Goal: Task Accomplishment & Management: Manage account settings

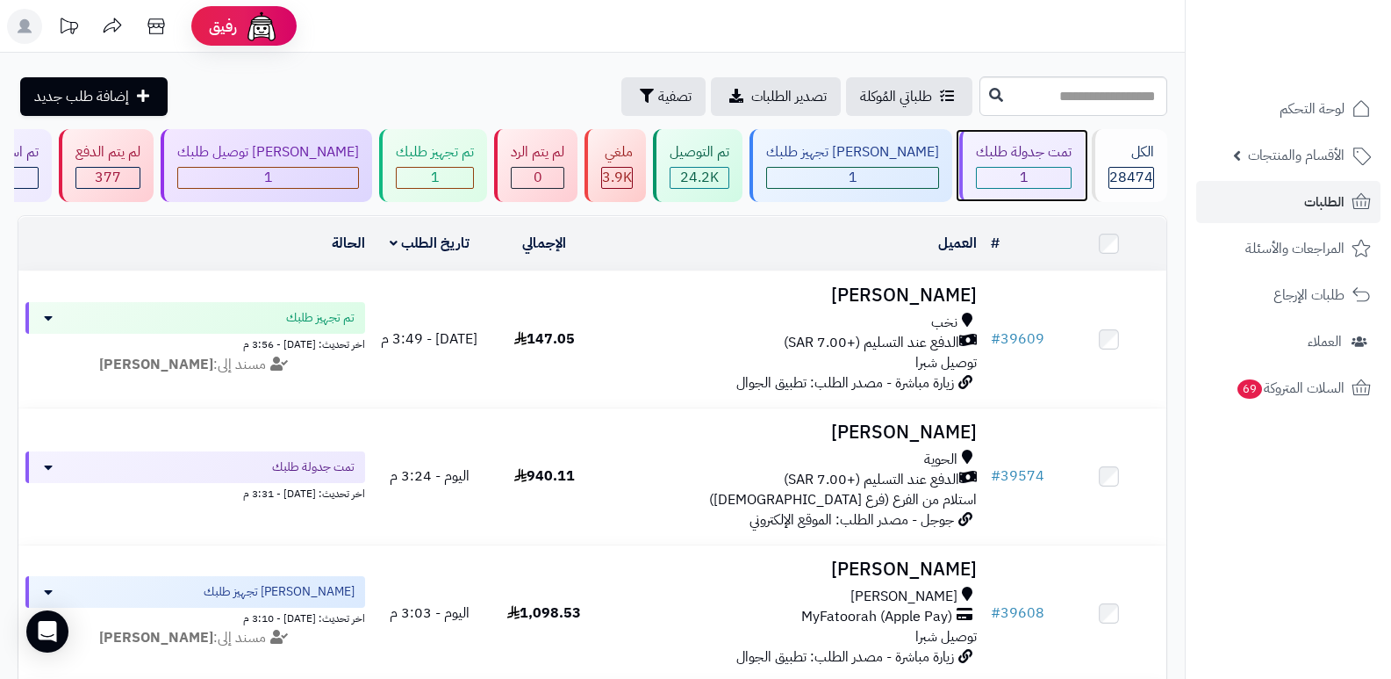
click at [1020, 171] on span "1" at bounding box center [1024, 177] width 9 height 21
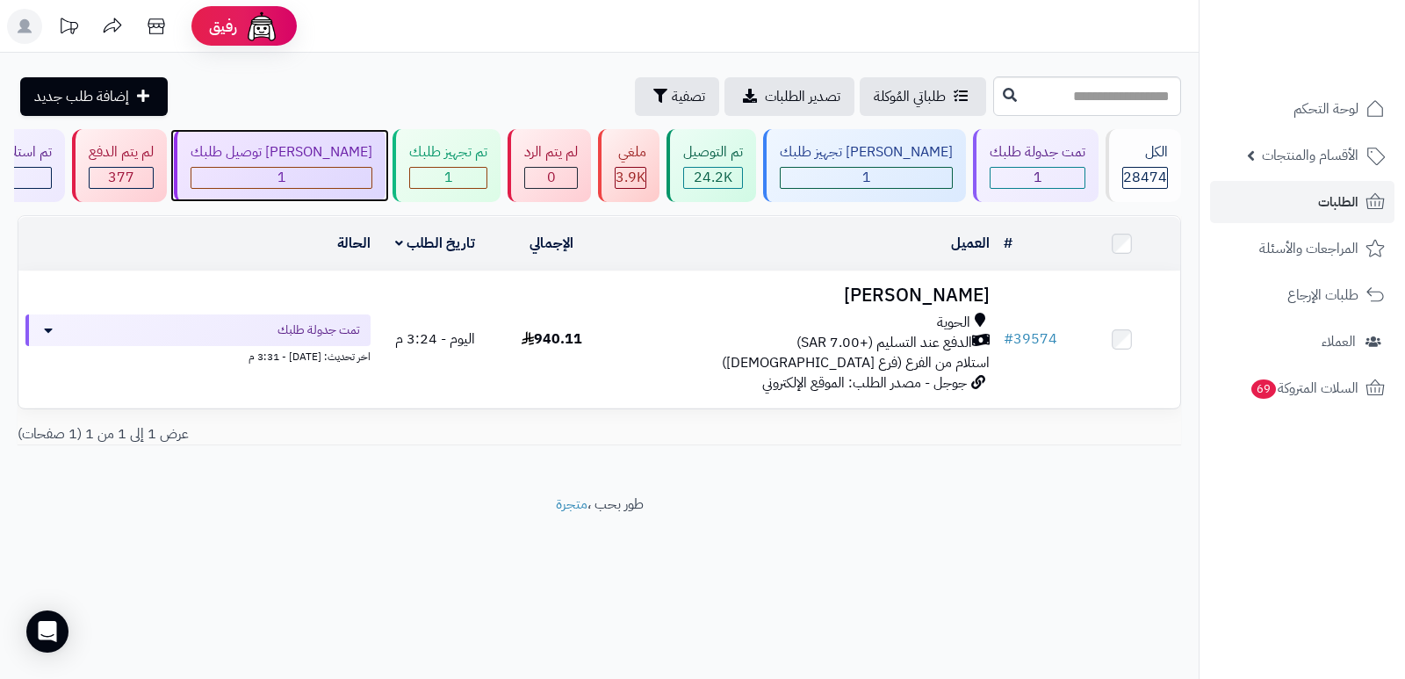
click at [343, 140] on div "[PERSON_NAME] توصيل طلبك 1" at bounding box center [280, 165] width 212 height 73
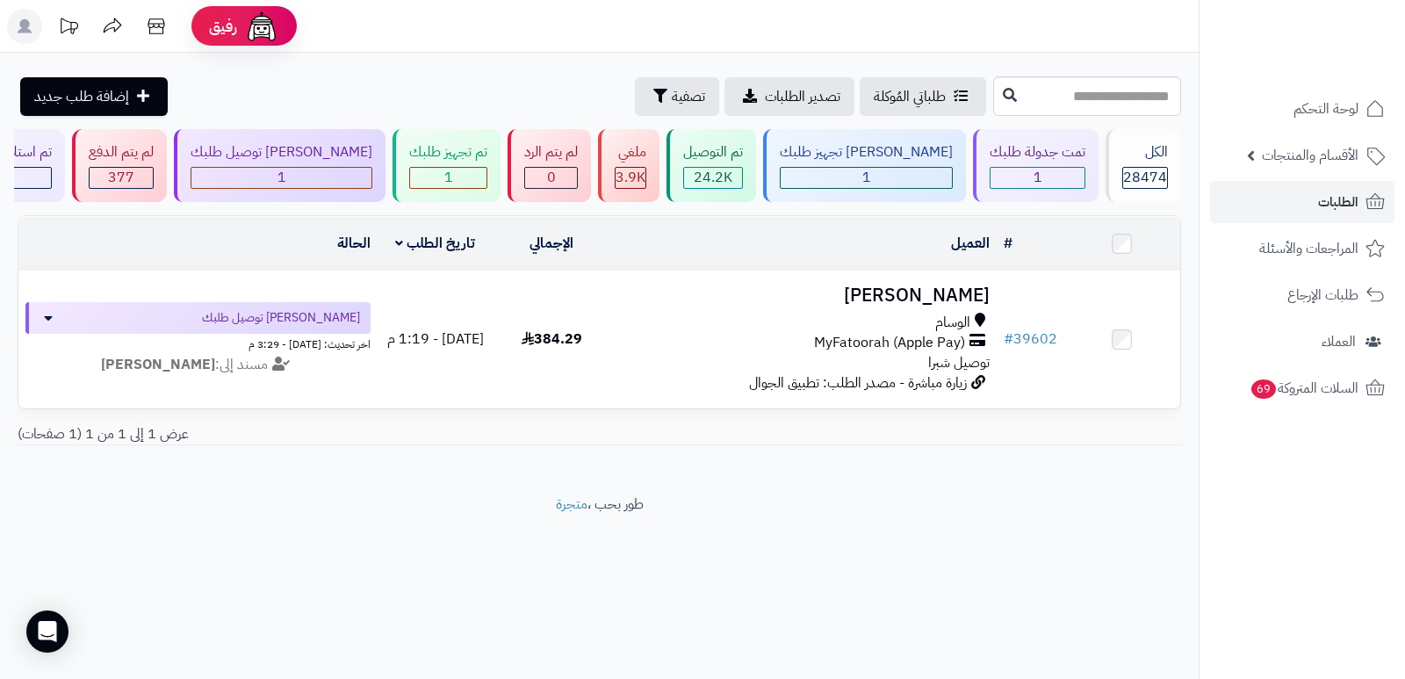
click at [26, 25] on icon at bounding box center [25, 26] width 14 height 14
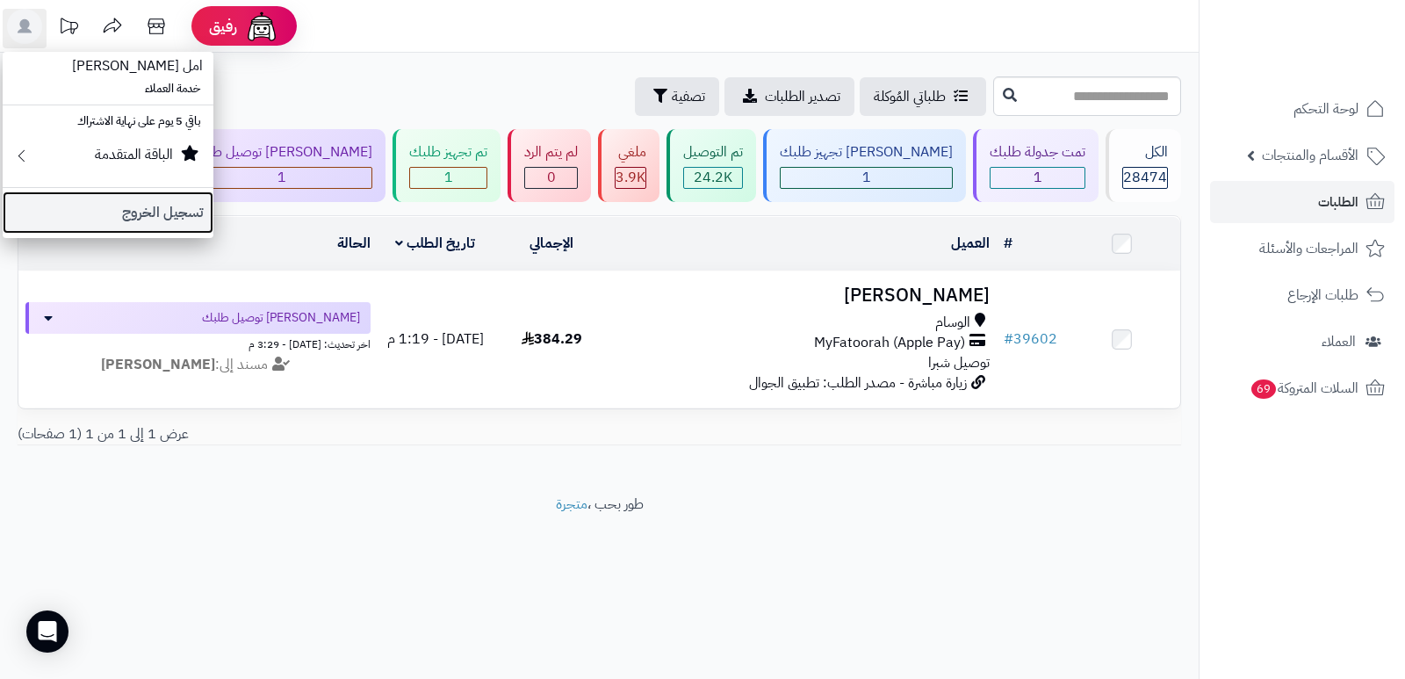
click at [133, 219] on link "تسجيل الخروج" at bounding box center [108, 212] width 211 height 42
